Goal: Obtain resource: Download file/media

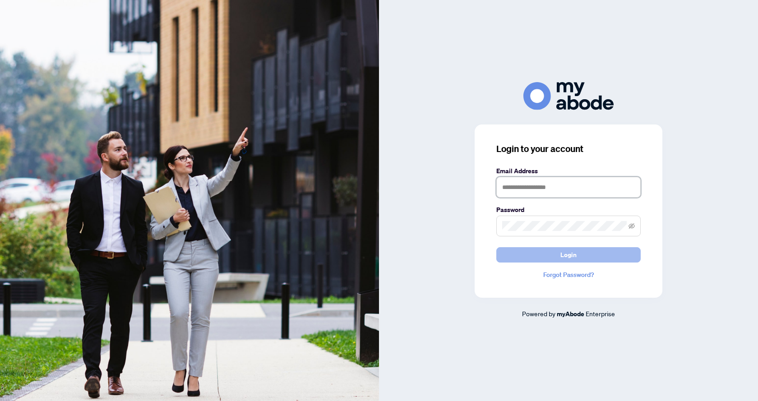
type input "**********"
click at [566, 257] on span "Login" at bounding box center [569, 255] width 16 height 14
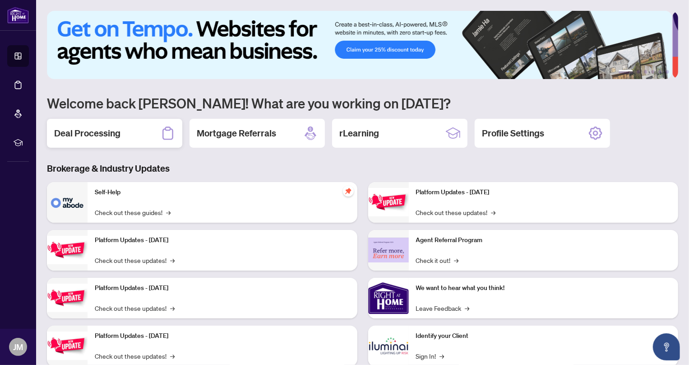
click at [108, 135] on h2 "Deal Processing" at bounding box center [87, 133] width 66 height 13
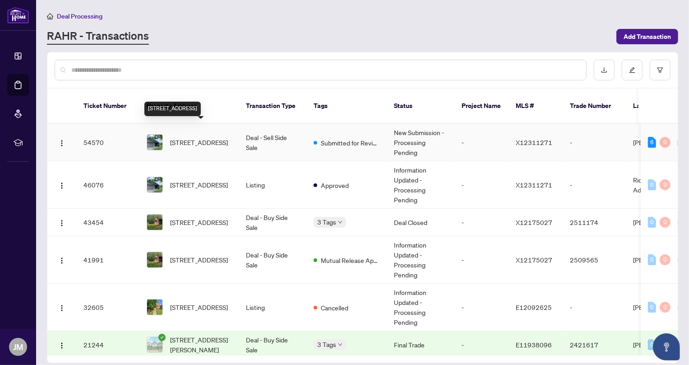
click at [188, 137] on span "[STREET_ADDRESS]" at bounding box center [199, 142] width 58 height 10
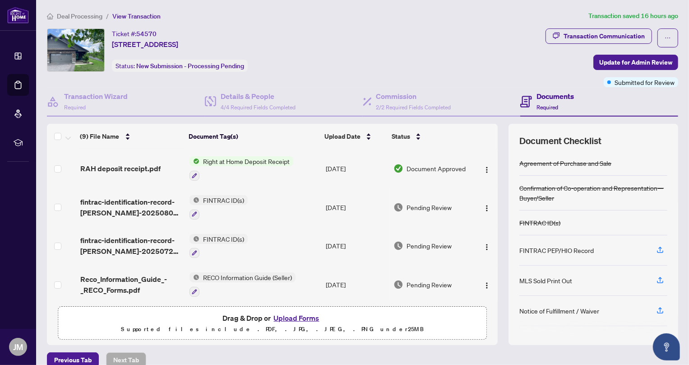
click at [248, 158] on span "Right at Home Deposit Receipt" at bounding box center [246, 161] width 94 height 10
click at [249, 158] on span "Right at Home Deposit Receipt" at bounding box center [246, 161] width 94 height 10
click at [120, 170] on span "RAH deposit receipt.pdf" at bounding box center [120, 168] width 80 height 11
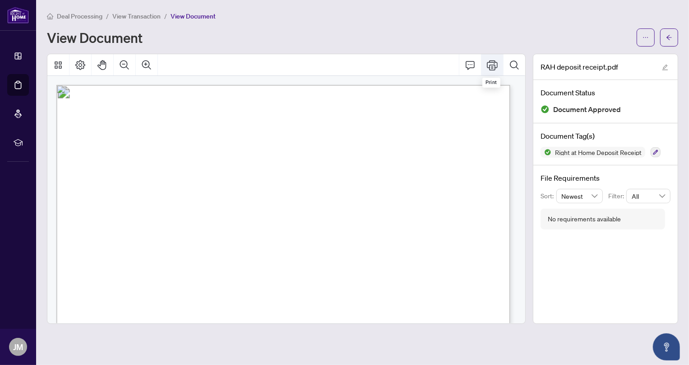
click at [491, 65] on icon "Print" at bounding box center [492, 65] width 11 height 11
click at [141, 16] on span "View Transaction" at bounding box center [136, 16] width 48 height 8
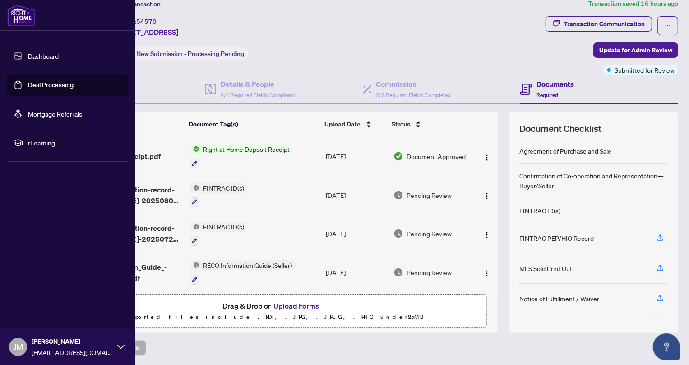
click at [120, 348] on icon at bounding box center [120, 346] width 7 height 7
click at [36, 295] on span "Logout" at bounding box center [36, 293] width 20 height 14
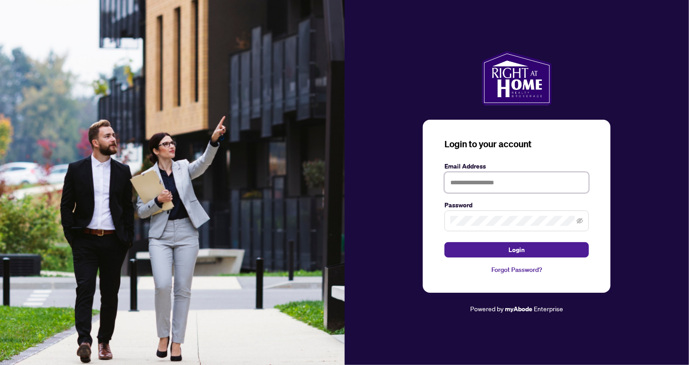
type input "**********"
